Goal: Task Accomplishment & Management: Manage account settings

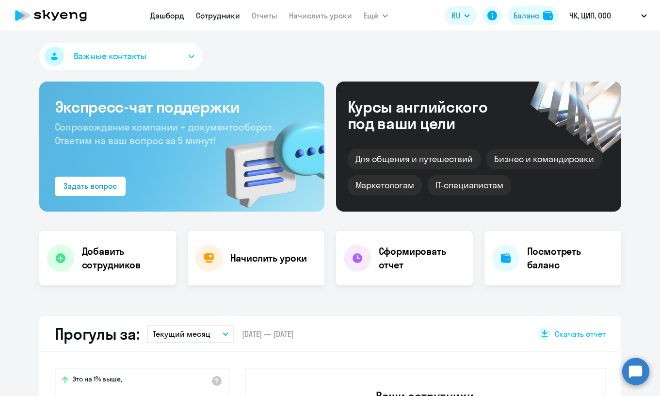
click at [213, 15] on link "Сотрудники" at bounding box center [218, 16] width 44 height 10
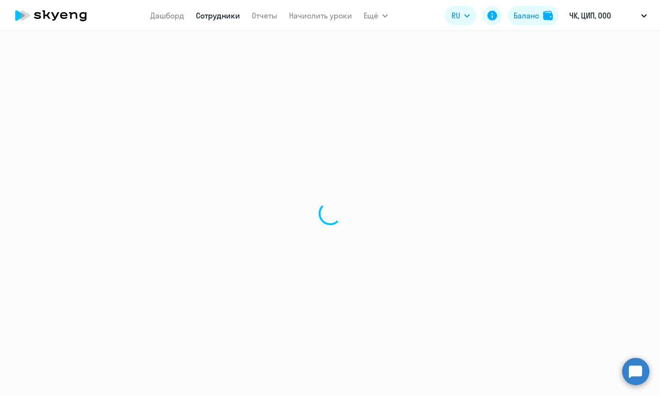
select select "30"
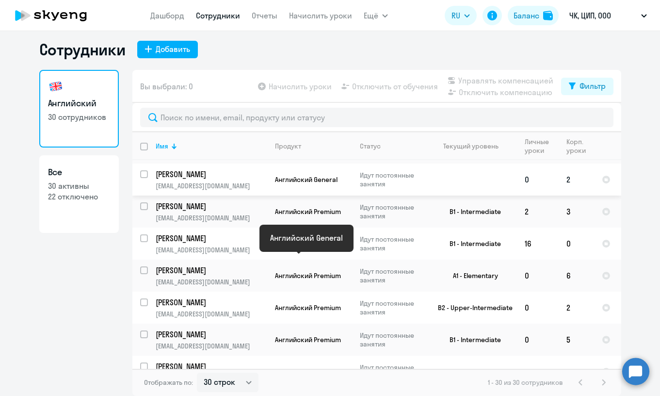
scroll to position [215, 0]
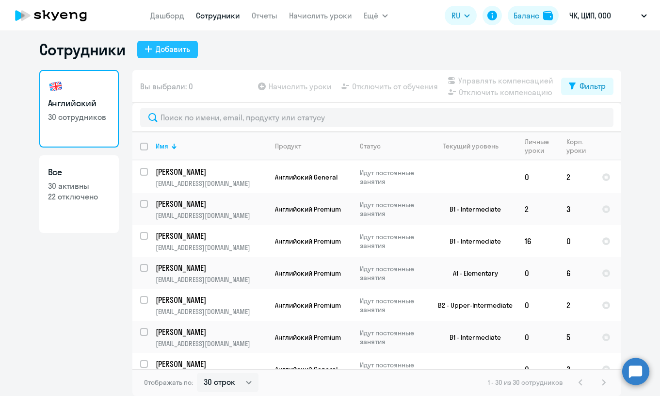
click at [164, 48] on div "Добавить" at bounding box center [173, 49] width 34 height 12
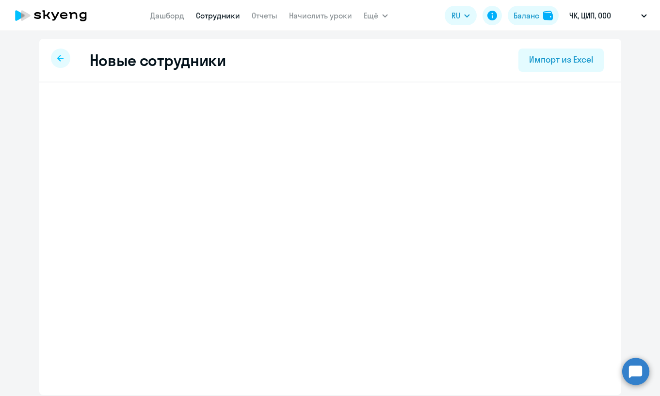
select select "english_adult_not_native_speaker"
select select "3"
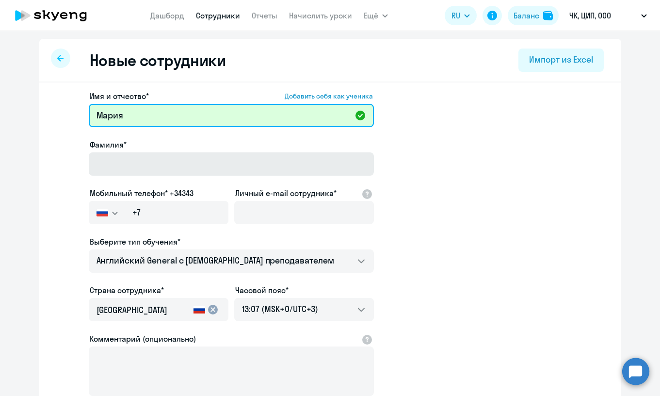
type input "Мария"
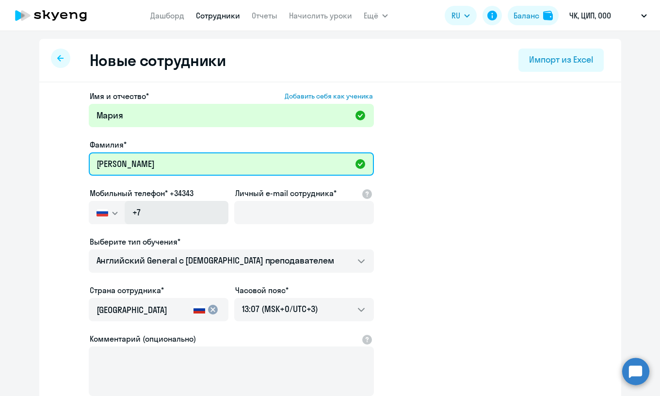
type input "[PERSON_NAME]"
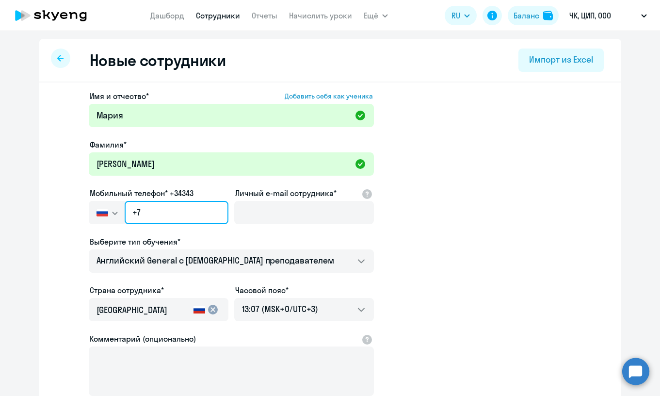
click at [179, 218] on input "+7" at bounding box center [176, 212] width 103 height 23
paste input "[PHONE_NUMBER]"
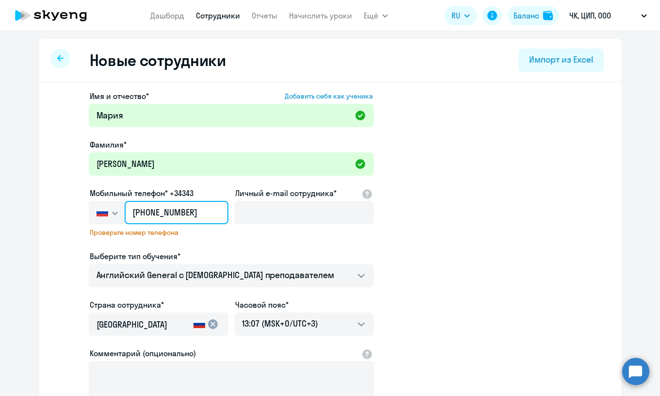
type input "[PHONE_NUMBER]"
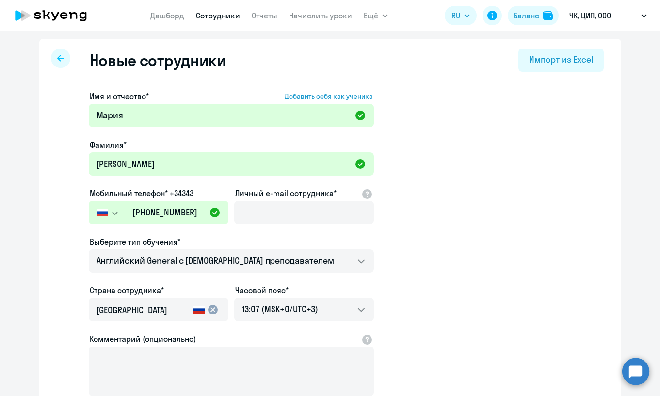
click at [463, 218] on app-new-student-form "Имя и отчество* Добавить себя как ученика [PERSON_NAME] Фамилия* [PERSON_NAME] …" at bounding box center [330, 263] width 551 height 346
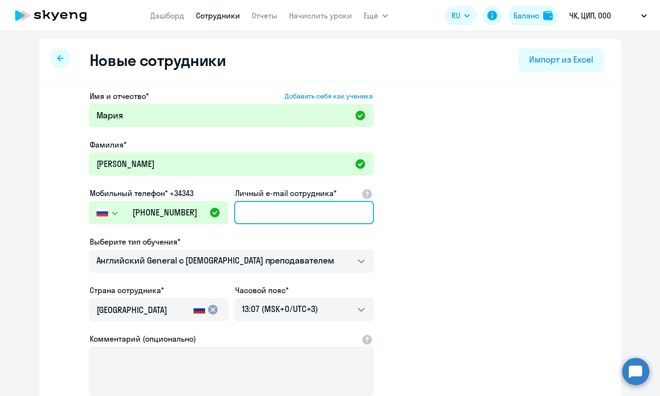
paste input "[EMAIL_ADDRESS][DOMAIN_NAME]"
type input "[EMAIL_ADDRESS][DOMAIN_NAME]"
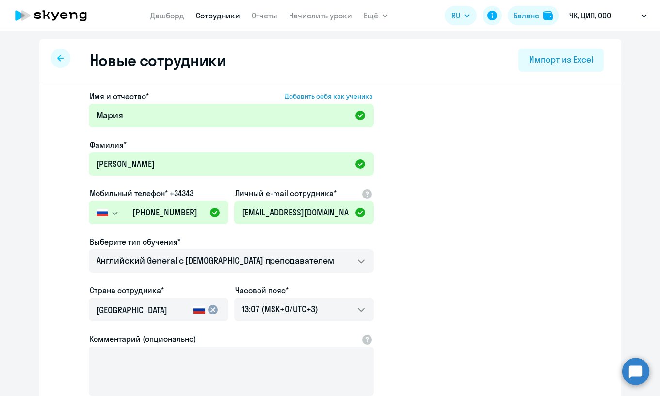
click at [423, 240] on app-new-student-form "Имя и отчество* Добавить себя как ученика [PERSON_NAME] Фамилия* [PERSON_NAME] …" at bounding box center [330, 263] width 551 height 346
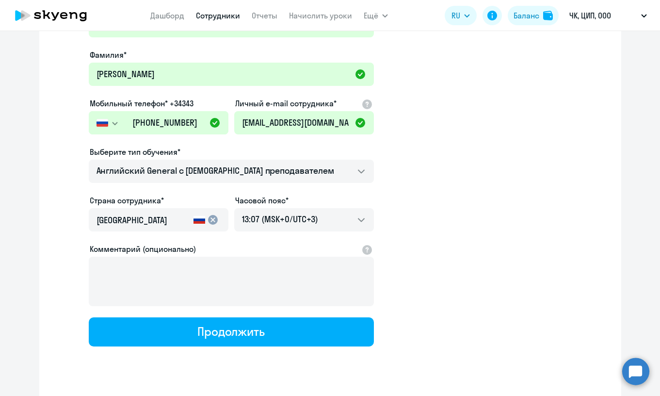
scroll to position [113, 0]
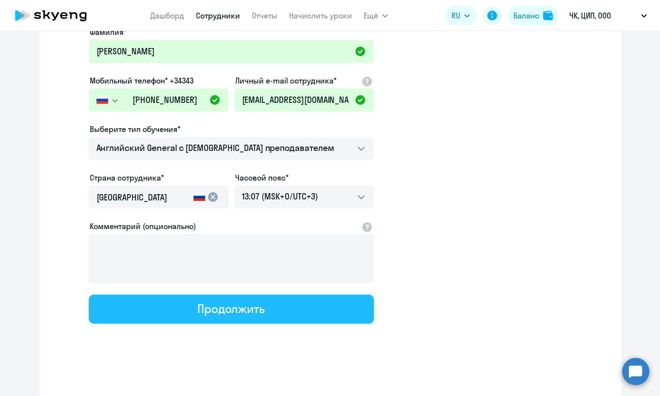
click at [316, 315] on button "Продолжить" at bounding box center [231, 308] width 285 height 29
select select "english_adult_not_native_speaker"
select select "3"
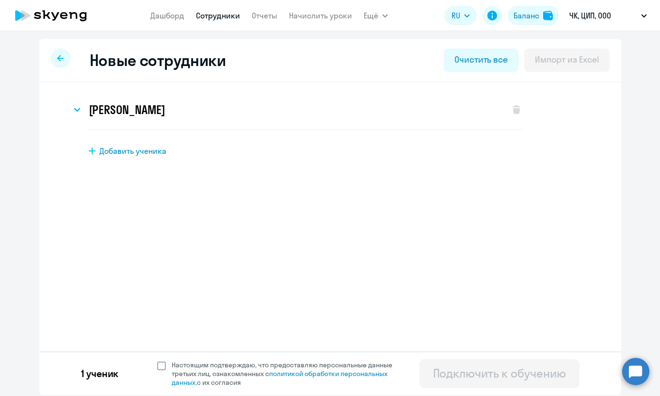
click at [157, 361] on span at bounding box center [161, 365] width 9 height 9
click at [157, 360] on input "Настоящим подтверждаю, что предоставляю персональные данные третьих лиц, ознако…" at bounding box center [157, 360] width 0 height 0
checkbox input "true"
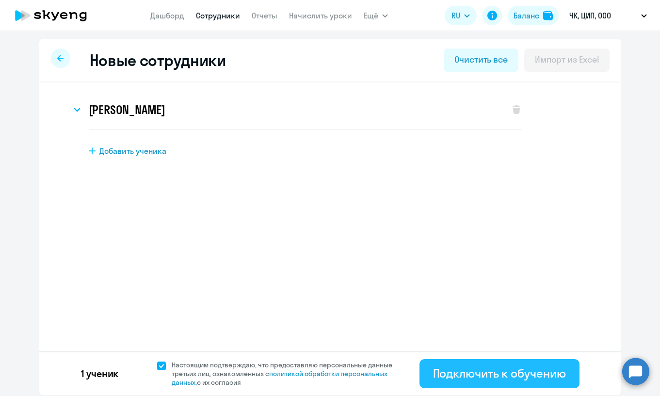
click at [518, 374] on div "Подключить к обучению" at bounding box center [499, 373] width 133 height 16
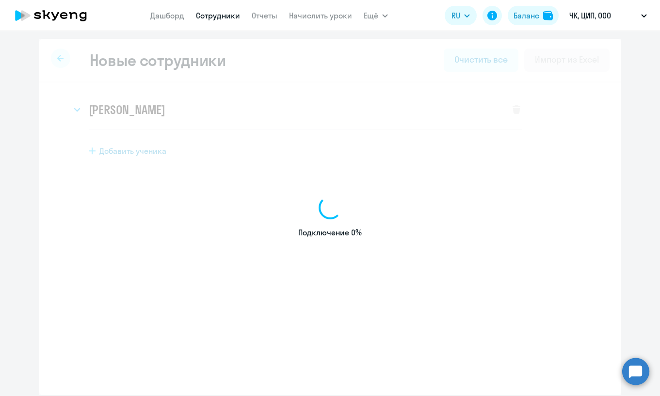
select select "english_adult_not_native_speaker"
select select "3"
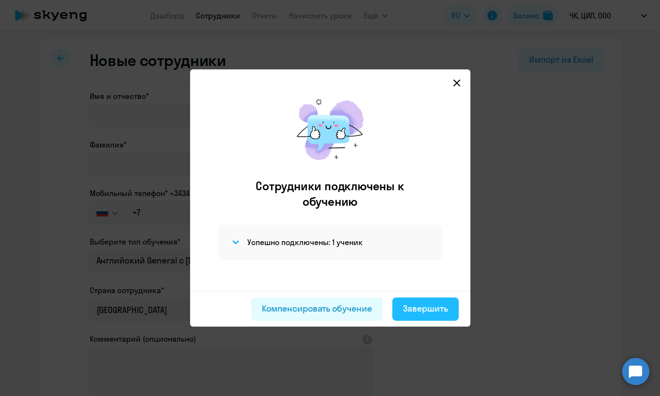
click at [420, 309] on div "Завершить" at bounding box center [425, 308] width 45 height 13
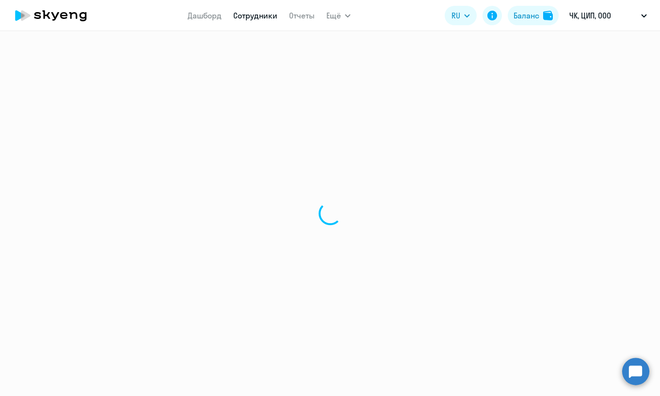
select select "30"
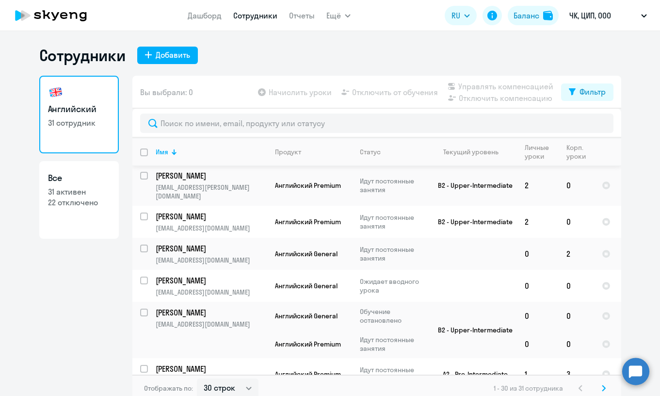
scroll to position [579, 0]
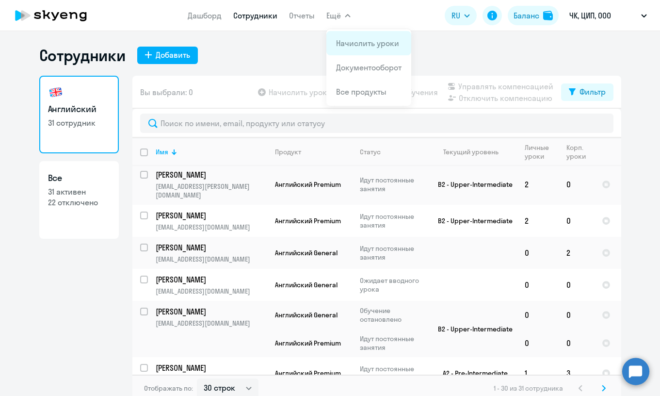
click at [358, 45] on link "Начислить уроки" at bounding box center [367, 43] width 63 height 10
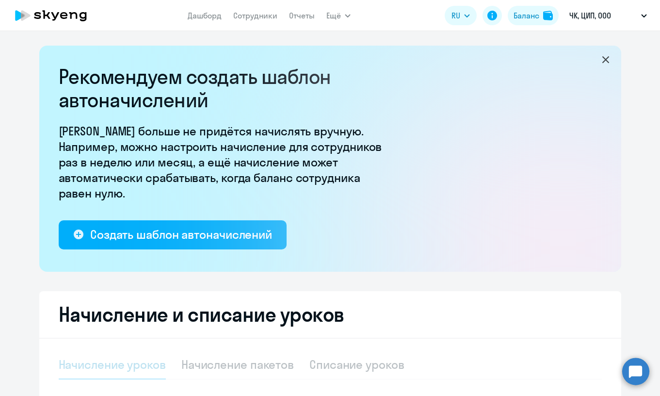
select select "10"
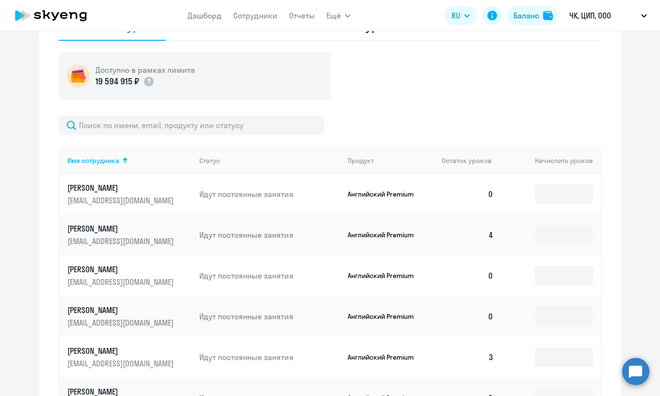
scroll to position [372, 0]
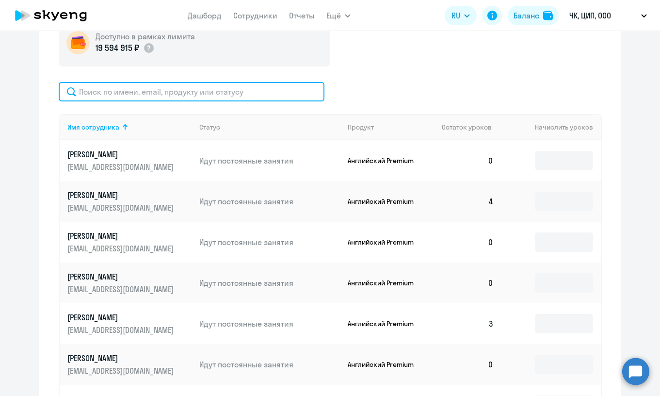
click at [106, 93] on input "text" at bounding box center [192, 91] width 266 height 19
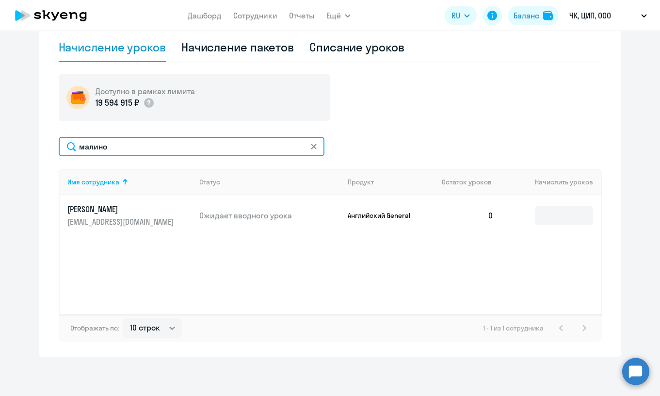
scroll to position [317, 0]
type input "малино"
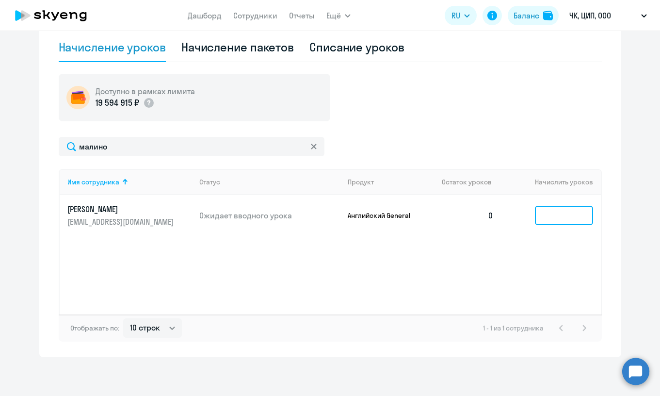
click at [557, 218] on input at bounding box center [564, 215] width 58 height 19
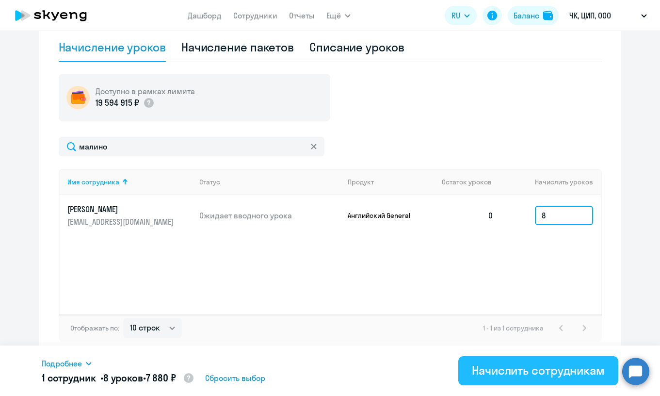
type input "8"
click at [568, 375] on div "Начислить сотрудникам" at bounding box center [538, 370] width 133 height 16
